Goal: Task Accomplishment & Management: Complete application form

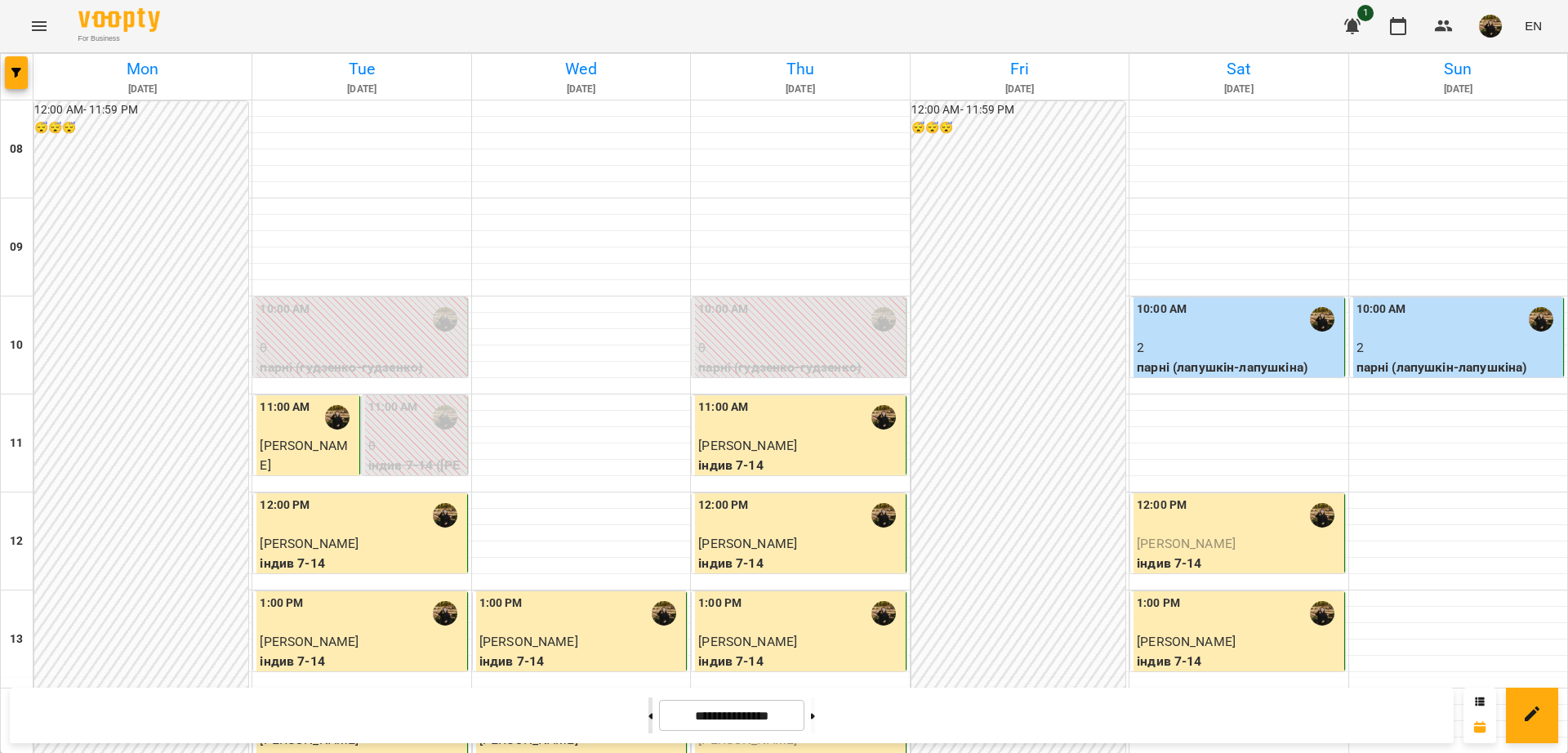
click at [648, 713] on button at bounding box center [650, 715] width 4 height 36
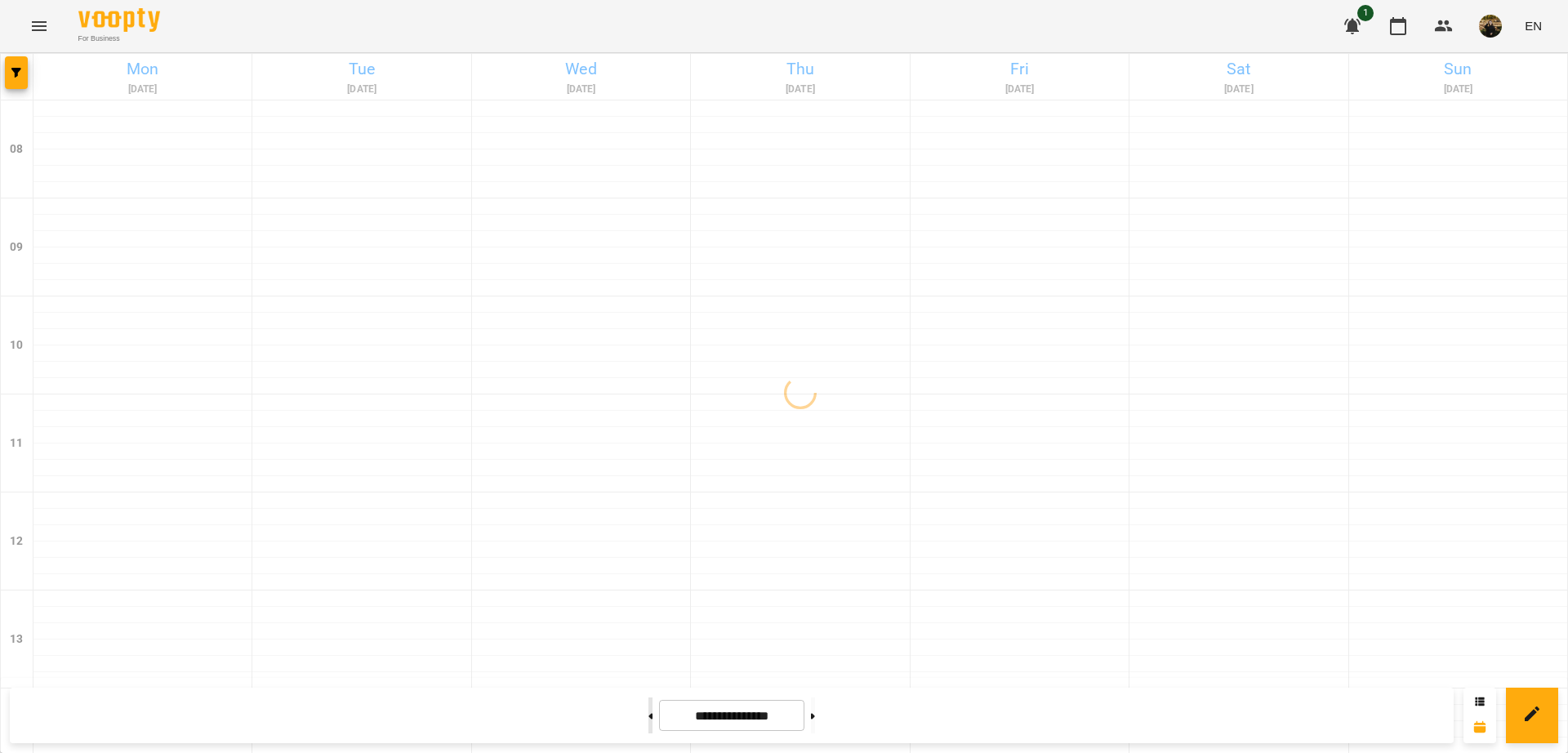
click at [648, 713] on button at bounding box center [650, 715] width 4 height 36
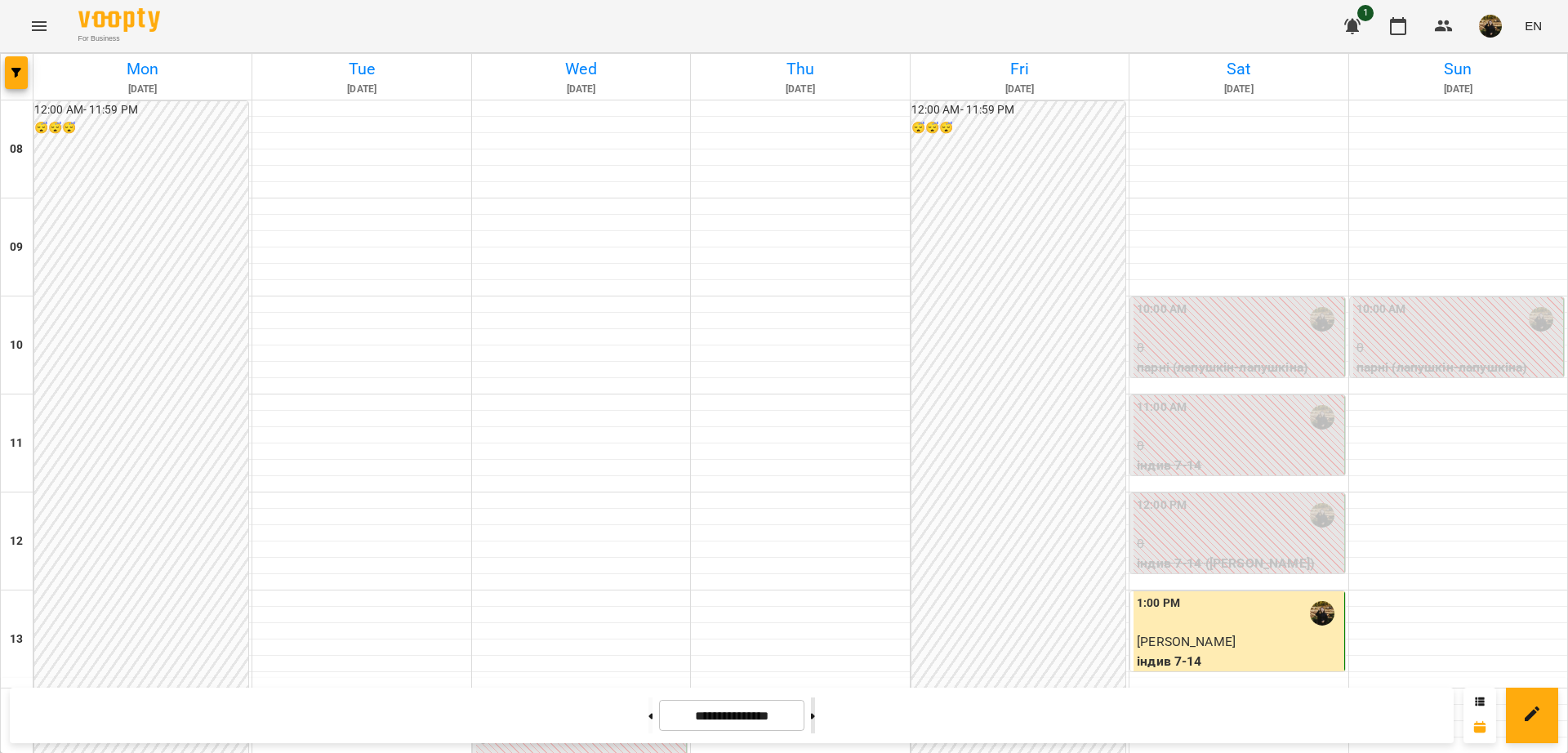
click at [815, 715] on button at bounding box center [813, 715] width 4 height 36
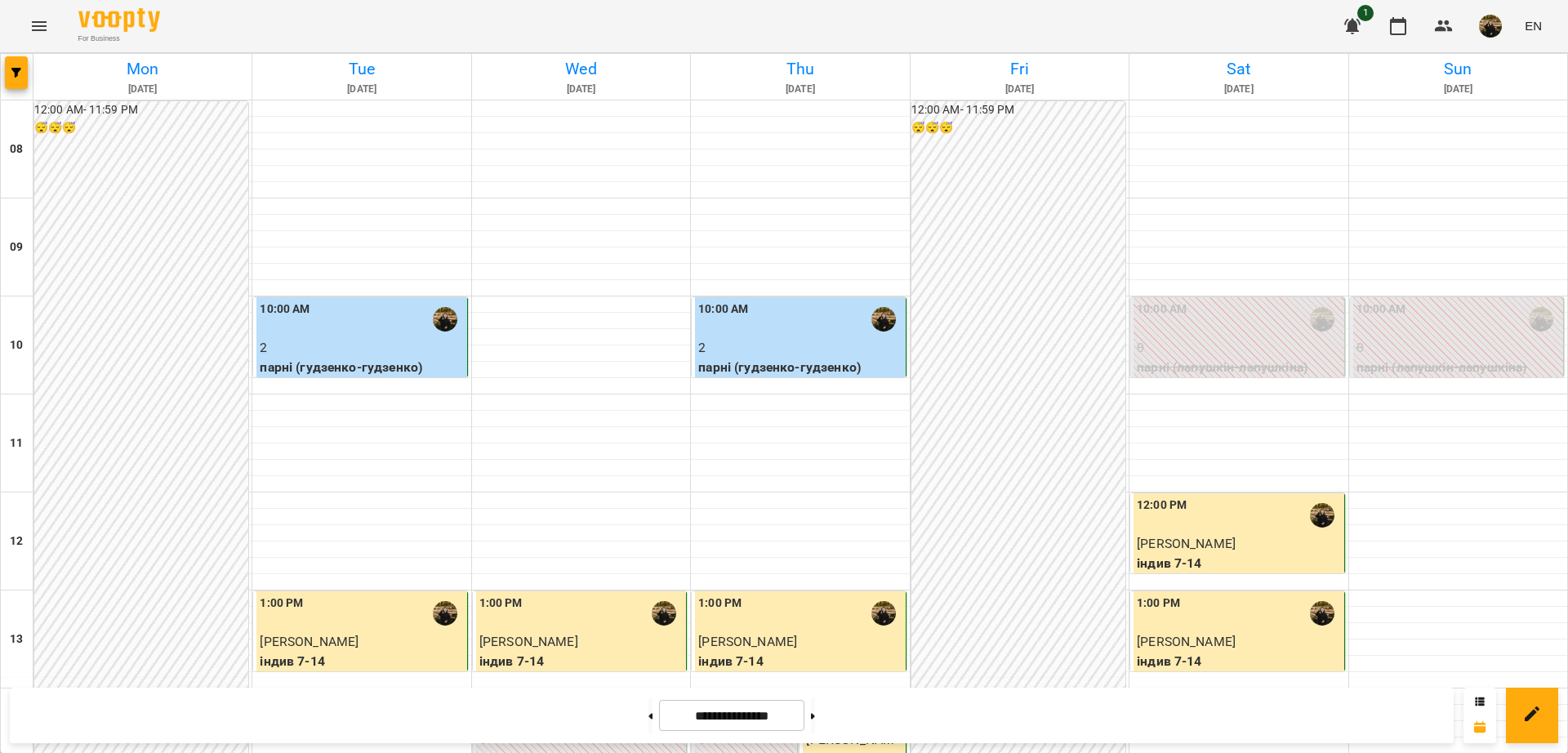
scroll to position [44, 0]
click at [815, 718] on button at bounding box center [813, 715] width 4 height 36
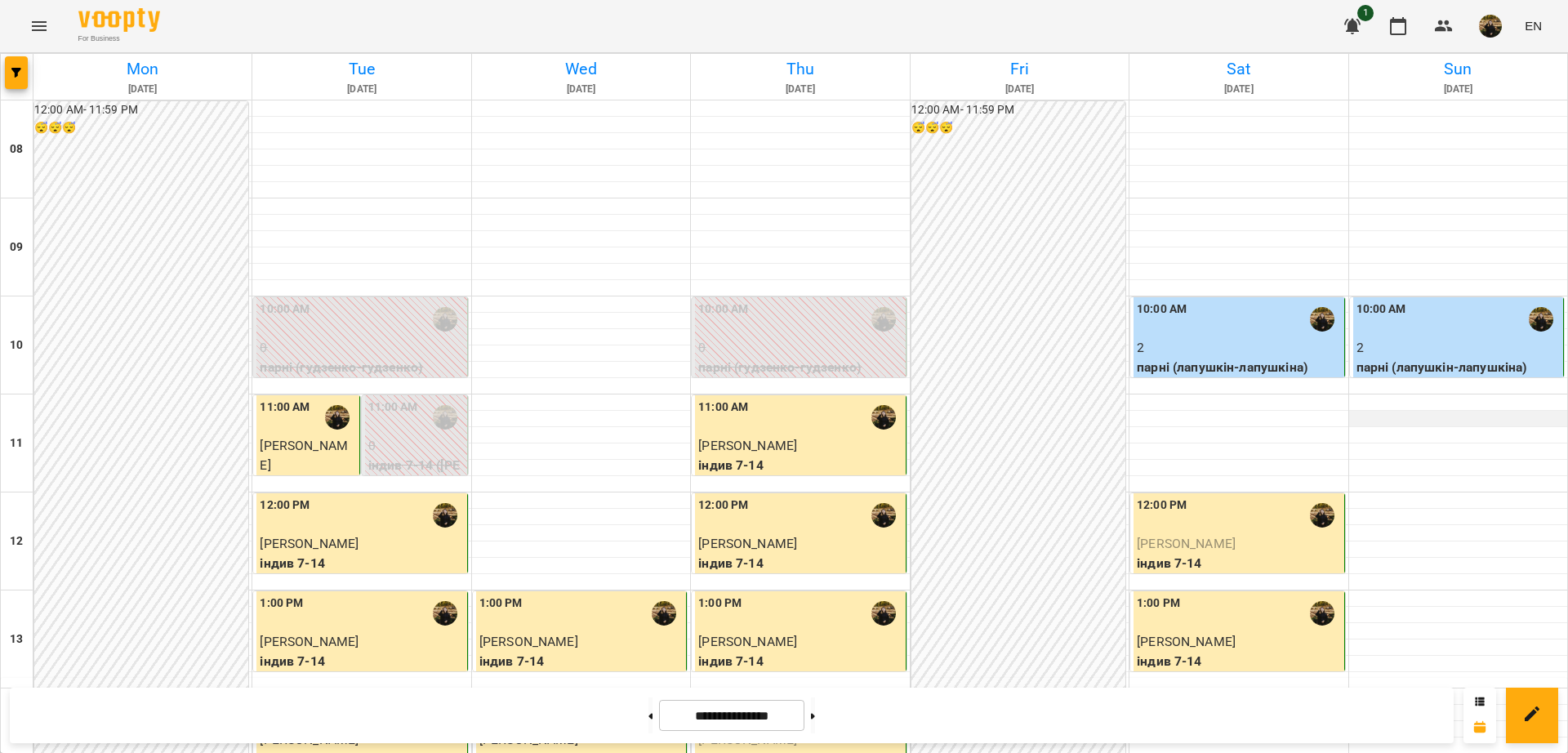
scroll to position [130, 0]
click at [815, 716] on button at bounding box center [813, 715] width 4 height 36
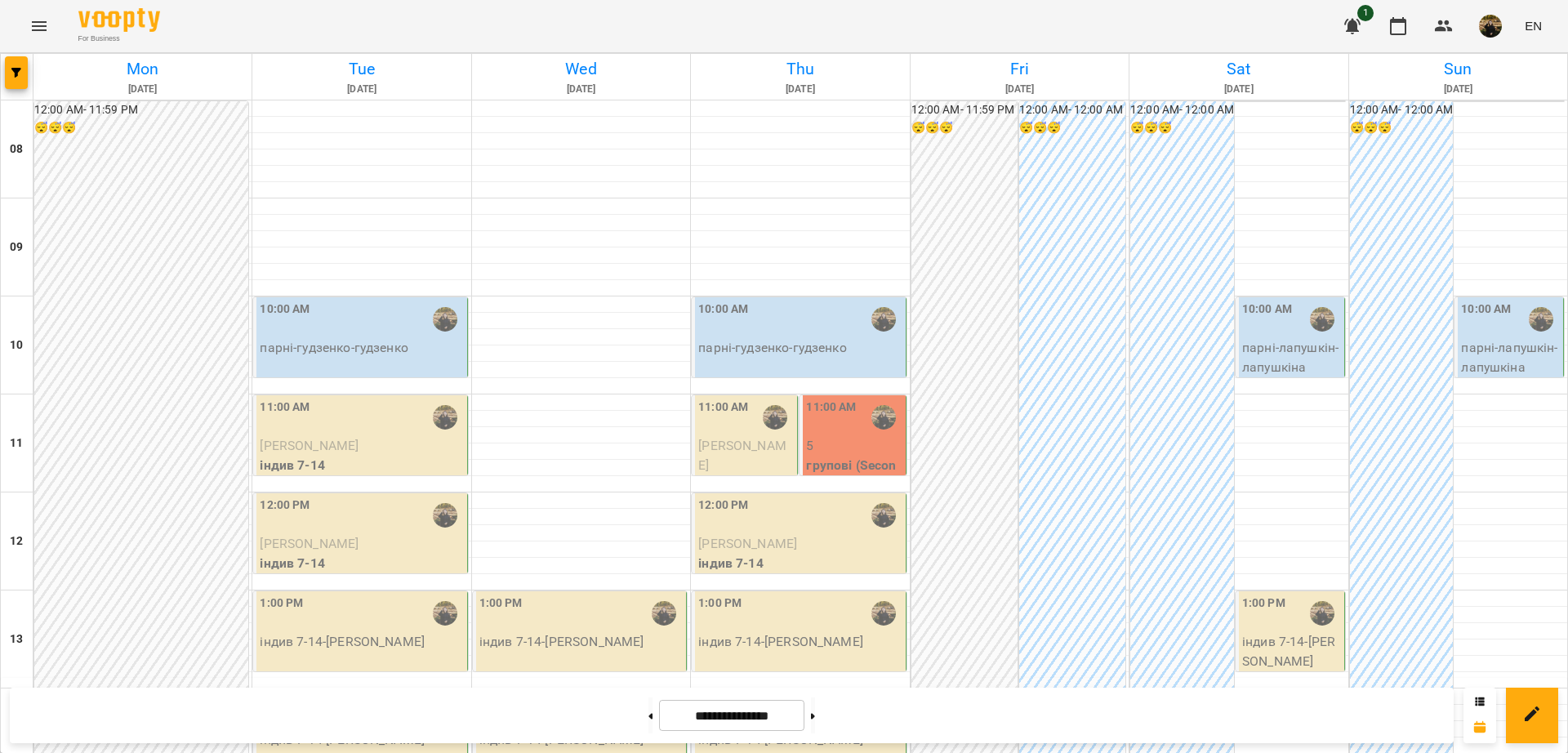
scroll to position [0, 0]
click at [815, 715] on button at bounding box center [813, 715] width 4 height 36
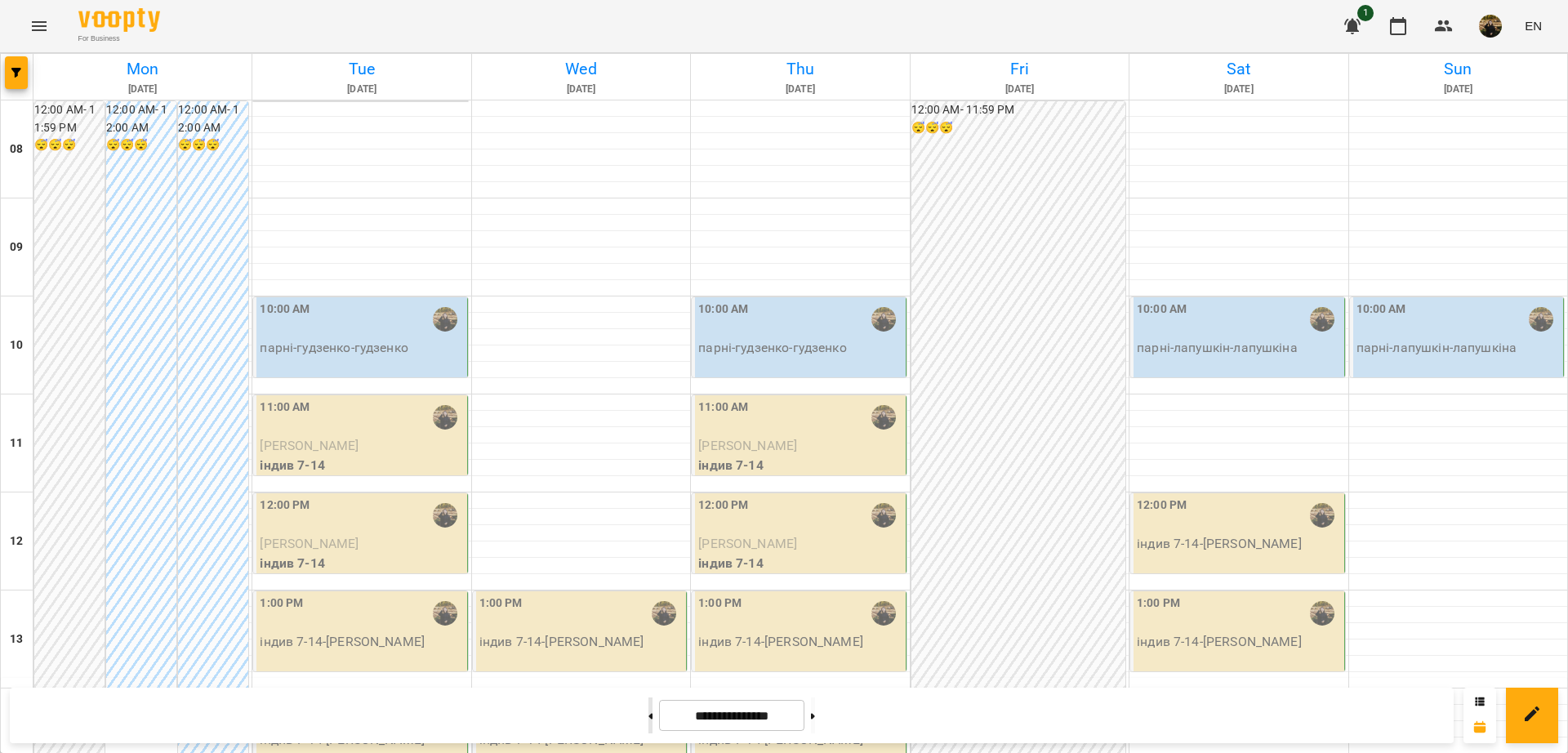
click at [648, 720] on button at bounding box center [650, 715] width 4 height 36
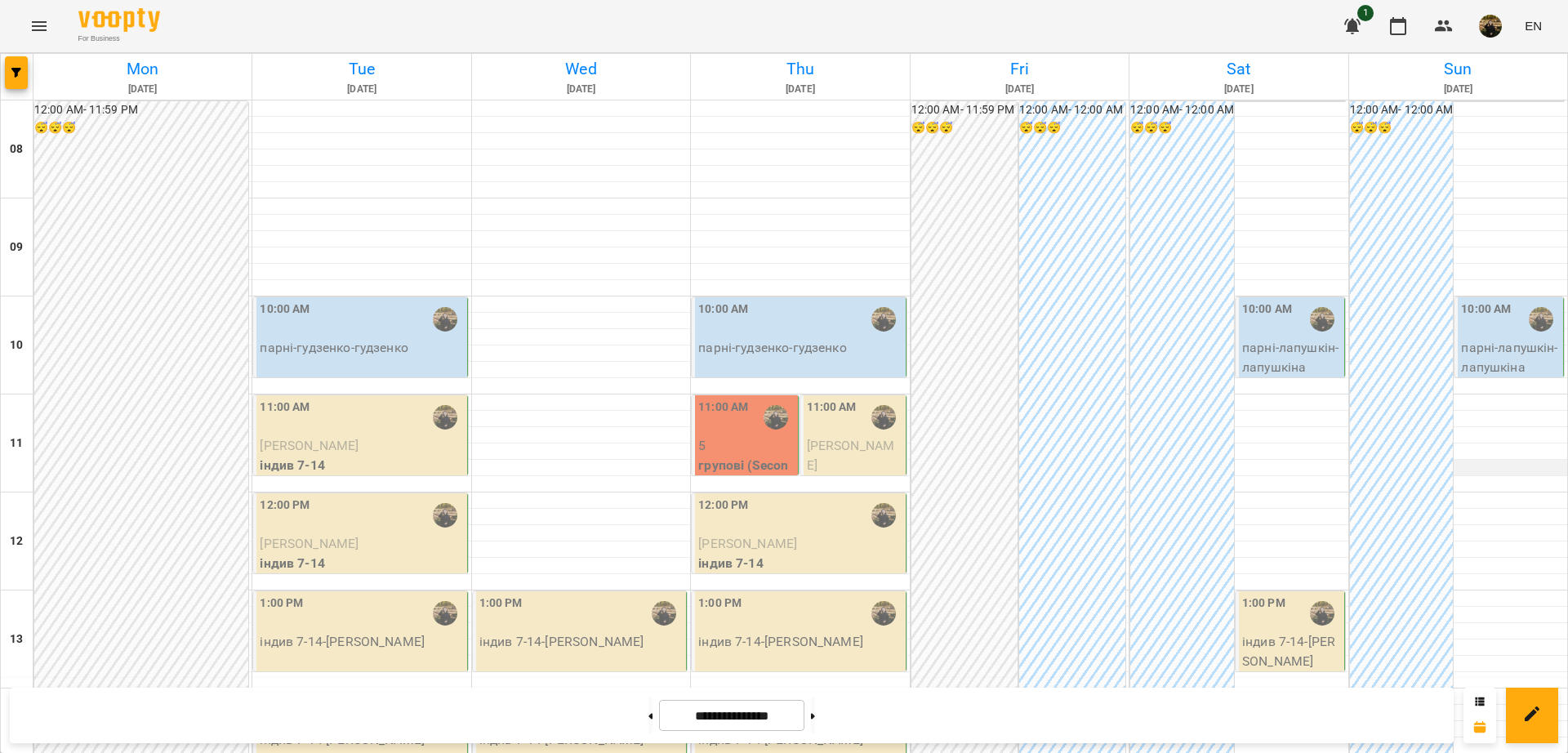
scroll to position [116, 0]
click at [648, 726] on button at bounding box center [650, 715] width 4 height 36
type input "**********"
